Goal: Information Seeking & Learning: Compare options

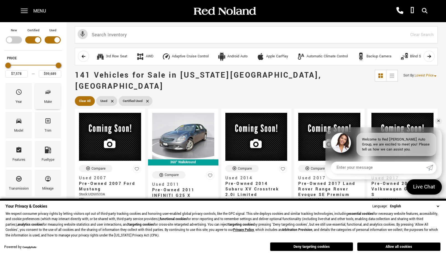
click at [51, 94] on icon "Make" at bounding box center [48, 92] width 7 height 7
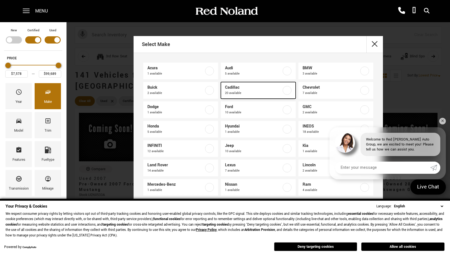
click at [286, 91] on label at bounding box center [286, 90] width 9 height 9
type input "$19,189"
checkbox input "true"
click at [442, 120] on link "✕" at bounding box center [442, 121] width 7 height 7
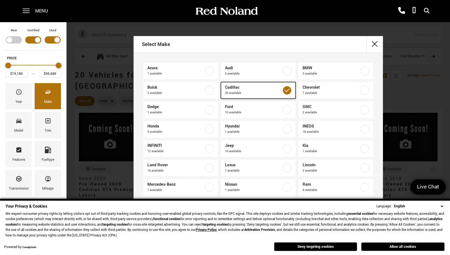
click at [232, 89] on span "Cadillac" at bounding box center [253, 88] width 56 height 6
type input "$7,578"
checkbox input "false"
click at [284, 92] on label at bounding box center [286, 90] width 9 height 9
type input "$19,189"
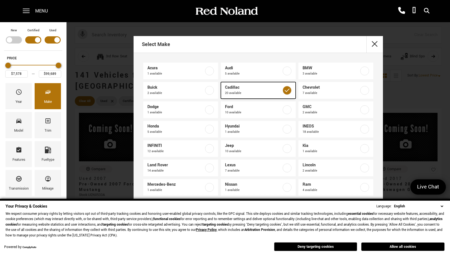
checkbox input "true"
click at [278, 47] on div "Select Make" at bounding box center [257, 44] width 249 height 17
click at [105, 84] on div "Select Make Acura 1 available Audi 5 available BMW 3 available Buick 2 availabl…" at bounding box center [257, 130] width 383 height 189
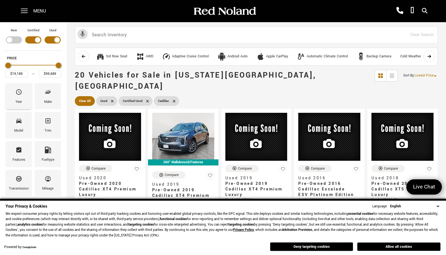
click at [17, 96] on span "Year" at bounding box center [19, 93] width 7 height 12
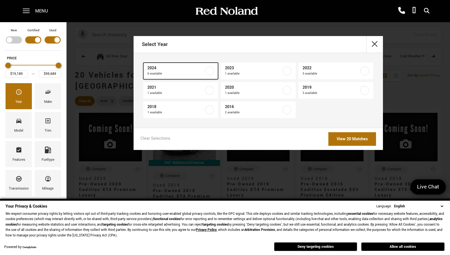
click at [209, 72] on label at bounding box center [209, 70] width 9 height 9
type input "$48,689"
checkbox input "true"
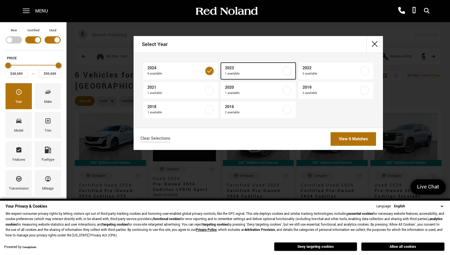
click at [287, 71] on label at bounding box center [286, 70] width 9 height 9
checkbox input "true"
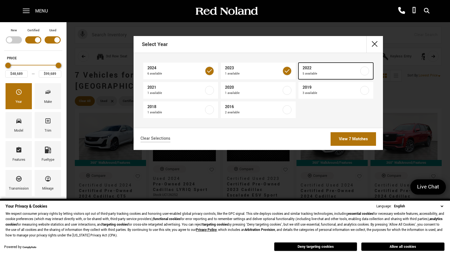
click at [364, 71] on label at bounding box center [364, 70] width 9 height 9
type input "$35,689"
checkbox input "true"
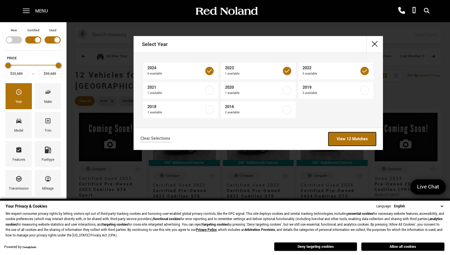
click at [345, 137] on link "View 12 Matches" at bounding box center [352, 139] width 48 height 14
